Goal: Task Accomplishment & Management: Use online tool/utility

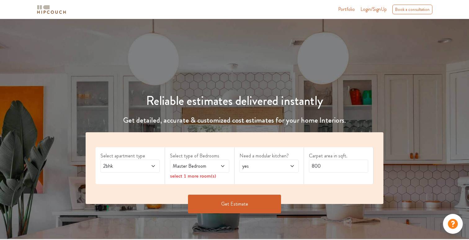
click at [154, 166] on icon at bounding box center [153, 166] width 3 height 2
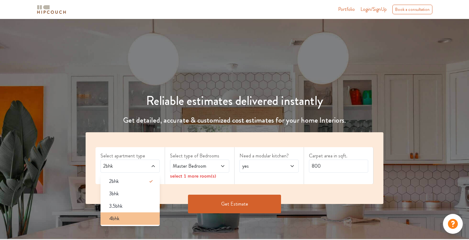
click at [127, 215] on div "4bhk" at bounding box center [132, 218] width 56 height 7
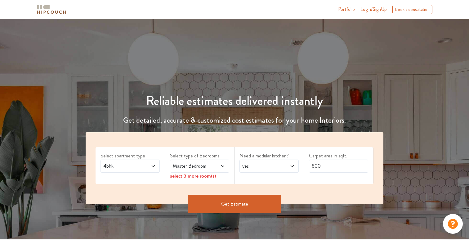
click at [223, 165] on icon at bounding box center [222, 166] width 5 height 5
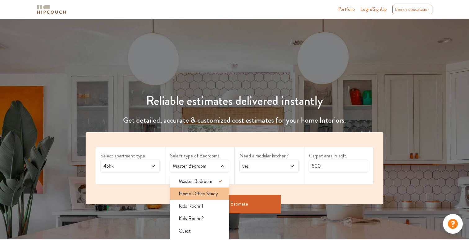
click at [210, 193] on span "Home Office Study" at bounding box center [198, 193] width 39 height 7
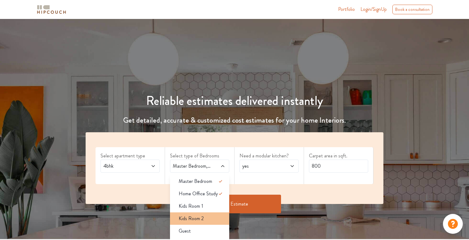
click at [198, 218] on span "Kids Room 2" at bounding box center [191, 218] width 25 height 7
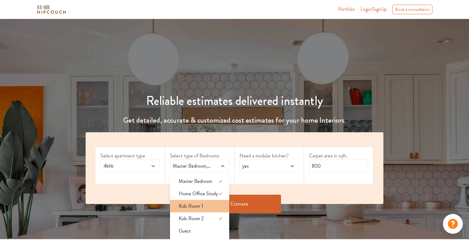
click at [200, 208] on span "Kids Room 1" at bounding box center [191, 205] width 25 height 7
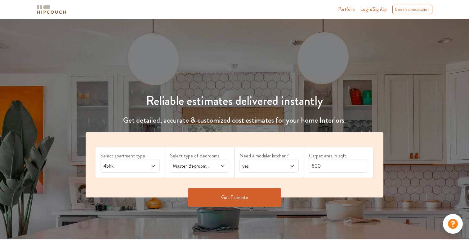
click at [219, 198] on button "Get Estimate" at bounding box center [234, 197] width 93 height 19
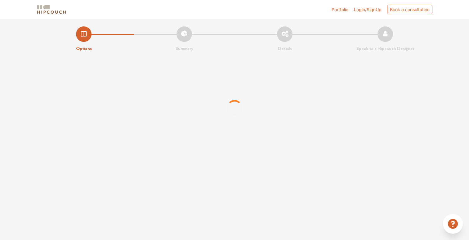
click at [87, 34] on li "Options" at bounding box center [84, 39] width 101 height 26
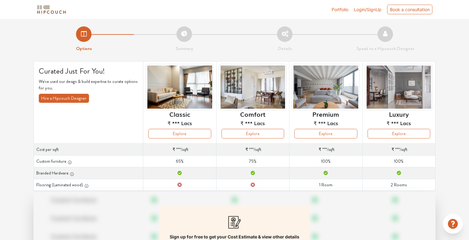
click at [86, 37] on li "Options" at bounding box center [84, 39] width 101 height 26
click at [81, 31] on li "Options" at bounding box center [84, 39] width 101 height 26
click at [86, 32] on li "Options" at bounding box center [84, 39] width 101 height 26
click at [56, 14] on img at bounding box center [51, 9] width 31 height 11
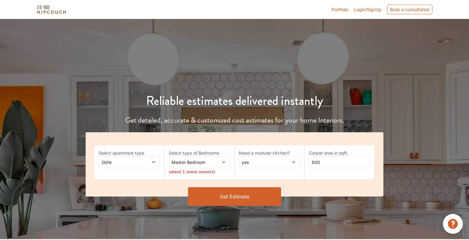
click at [224, 161] on icon at bounding box center [224, 162] width 4 height 4
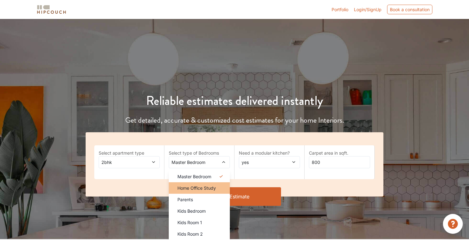
click at [193, 188] on span "Home Office Study" at bounding box center [197, 188] width 38 height 7
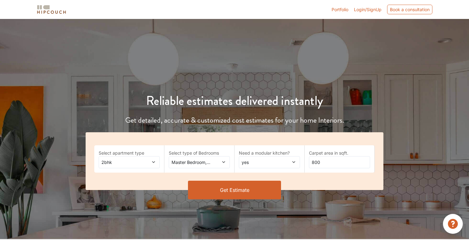
click at [153, 162] on icon at bounding box center [153, 162] width 3 height 2
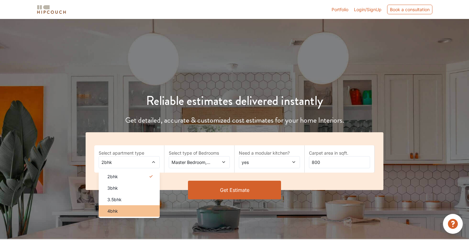
click at [115, 210] on span "4bhk" at bounding box center [112, 211] width 11 height 7
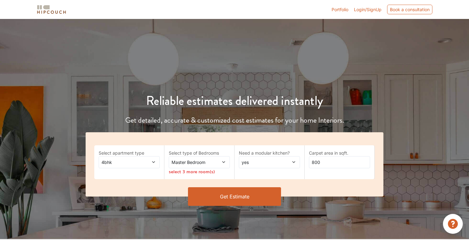
click at [223, 162] on icon at bounding box center [224, 162] width 4 height 4
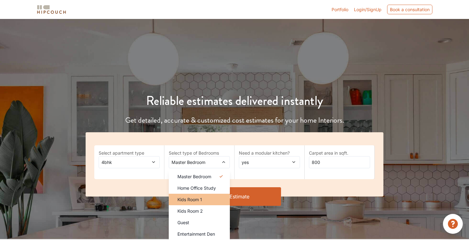
click at [197, 198] on span "Kids Room 1" at bounding box center [190, 199] width 25 height 7
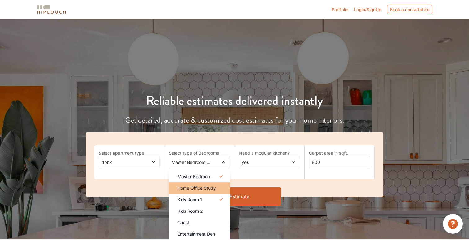
click at [206, 189] on span "Home Office Study" at bounding box center [197, 188] width 38 height 7
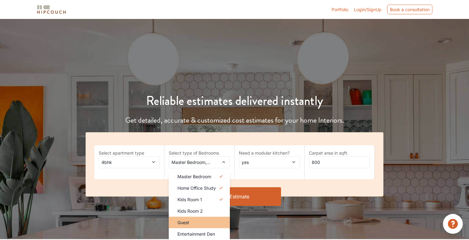
click at [192, 220] on div "Guest" at bounding box center [201, 222] width 57 height 7
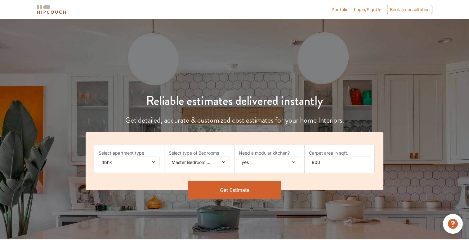
click at [223, 161] on icon at bounding box center [224, 162] width 4 height 4
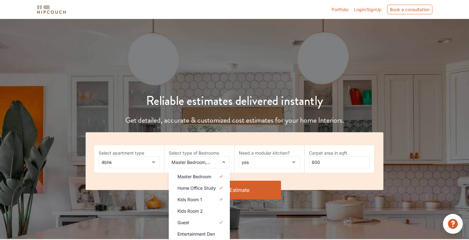
click at [269, 160] on span "yes" at bounding box center [262, 162] width 42 height 7
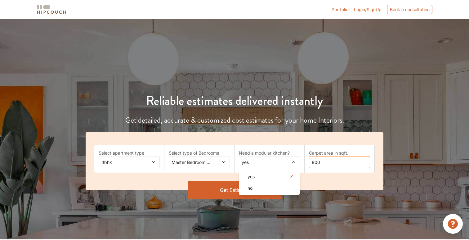
click at [322, 162] on input "800" at bounding box center [339, 162] width 61 height 12
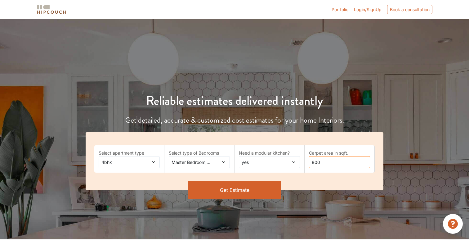
drag, startPoint x: 322, startPoint y: 162, endPoint x: 315, endPoint y: 161, distance: 7.8
click at [314, 161] on input "800" at bounding box center [339, 162] width 61 height 12
type input "3500"
click at [237, 191] on button "Get Estimate" at bounding box center [234, 190] width 93 height 19
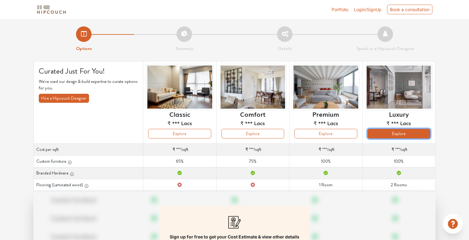
click at [394, 131] on button "Explore" at bounding box center [399, 134] width 63 height 10
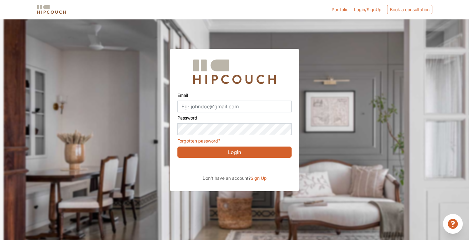
click at [199, 42] on div at bounding box center [238, 139] width 469 height 240
click at [367, 151] on div at bounding box center [238, 139] width 469 height 240
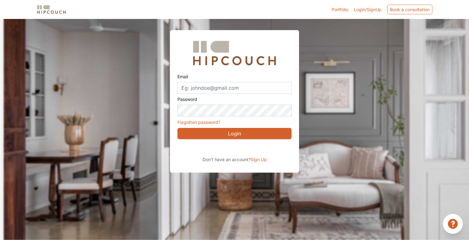
click at [452, 226] on icon at bounding box center [453, 224] width 10 height 10
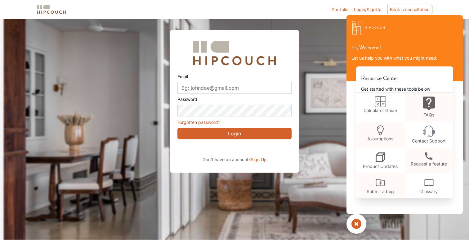
click at [340, 63] on div at bounding box center [238, 120] width 469 height 240
click at [391, 43] on div "Hi, Welcome! Let us help you with what you might need." at bounding box center [405, 47] width 116 height 67
click at [385, 101] on icon at bounding box center [380, 101] width 11 height 11
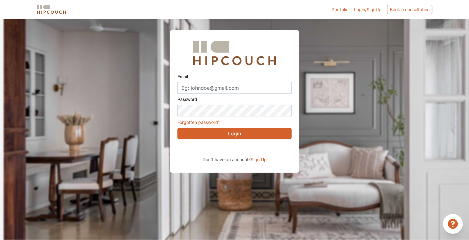
click at [341, 11] on link "Portfolio" at bounding box center [340, 9] width 17 height 7
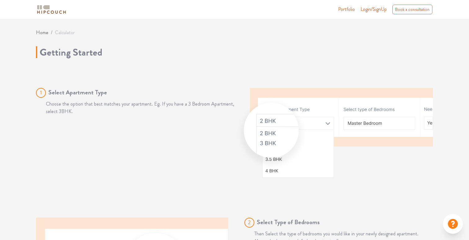
click at [230, 176] on div "1 Select Apartment Type Choose the option that best matches your apartment. Eg.…" at bounding box center [135, 133] width 199 height 90
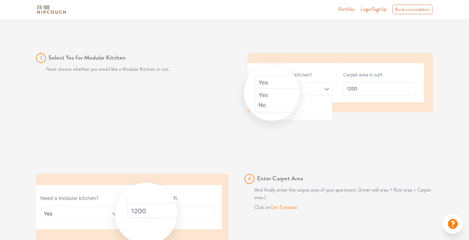
scroll to position [380, 0]
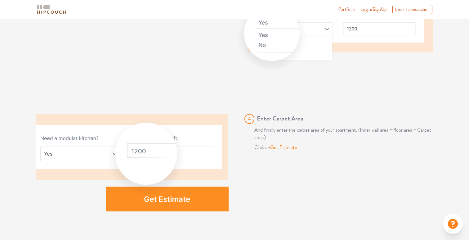
click at [183, 198] on img at bounding box center [132, 162] width 193 height 97
click at [184, 199] on img at bounding box center [132, 162] width 193 height 97
click at [289, 147] on span "Get Estimate" at bounding box center [283, 147] width 27 height 7
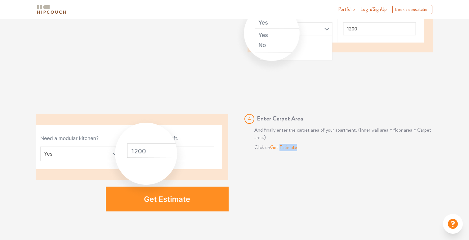
click at [166, 152] on img at bounding box center [132, 162] width 193 height 97
click at [174, 200] on img at bounding box center [132, 162] width 193 height 97
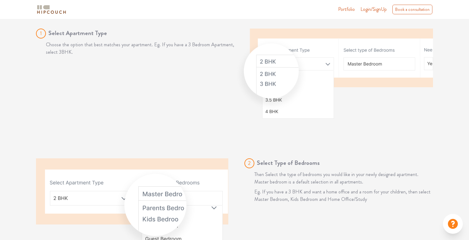
scroll to position [0, 0]
